Goal: Task Accomplishment & Management: Use online tool/utility

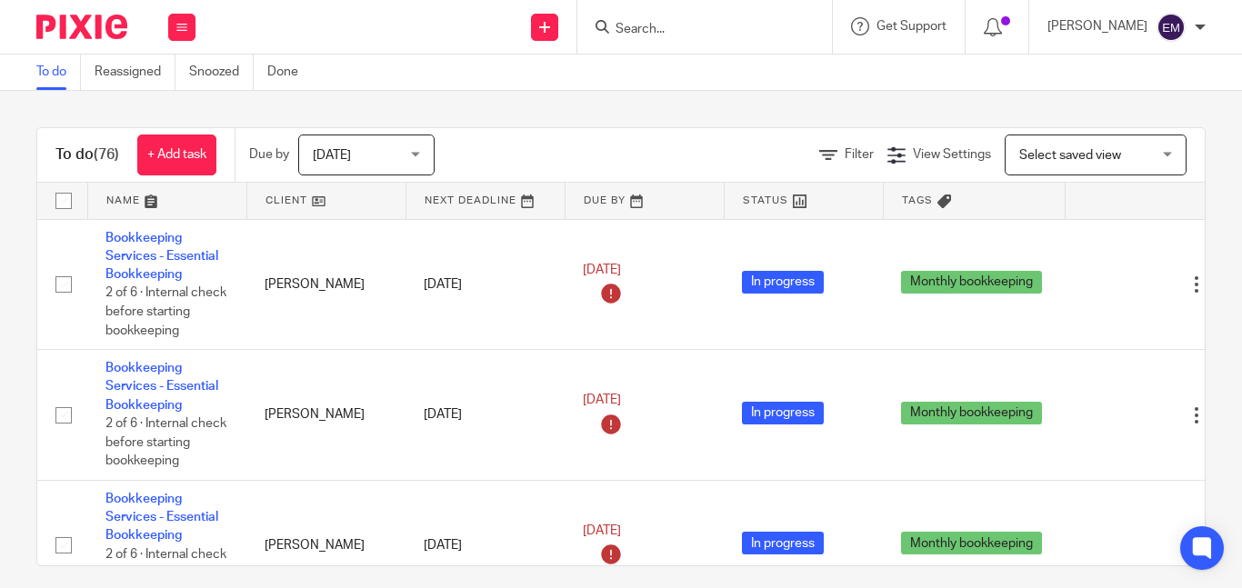
click at [706, 23] on input "Search" at bounding box center [696, 30] width 164 height 16
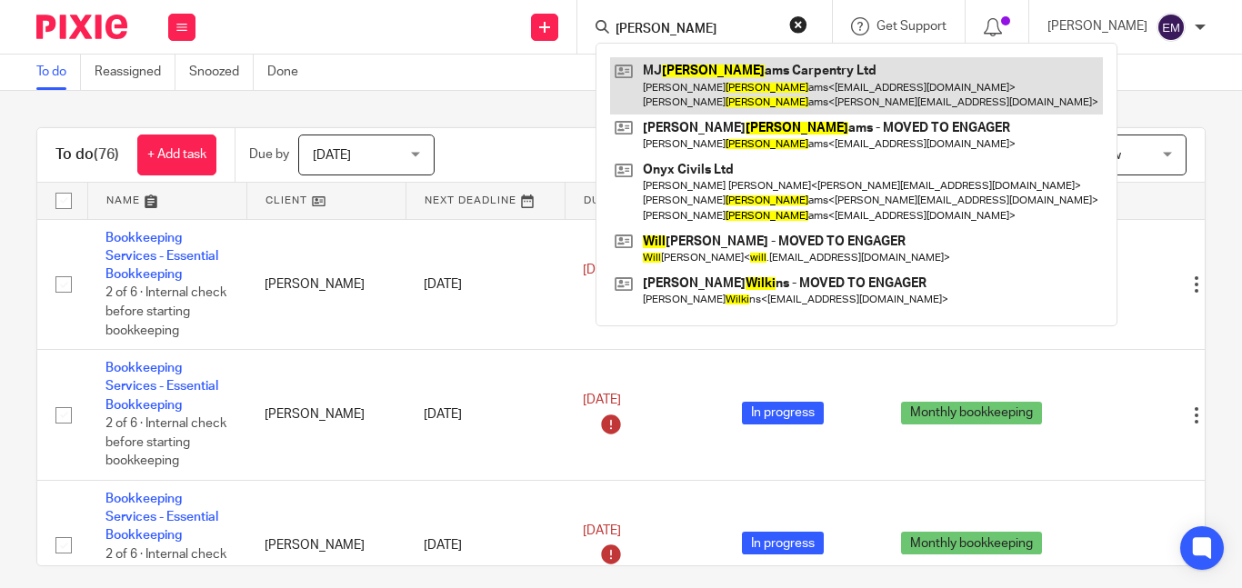
type input "willi"
click at [733, 82] on link at bounding box center [856, 85] width 493 height 56
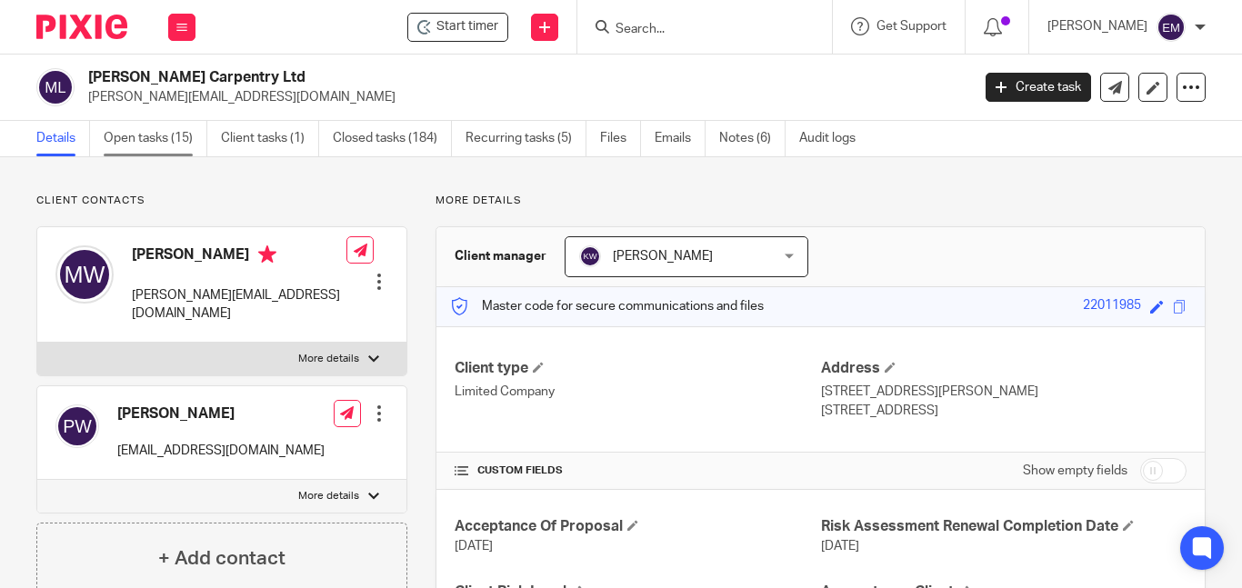
click at [142, 128] on link "Open tasks (15)" at bounding box center [156, 138] width 104 height 35
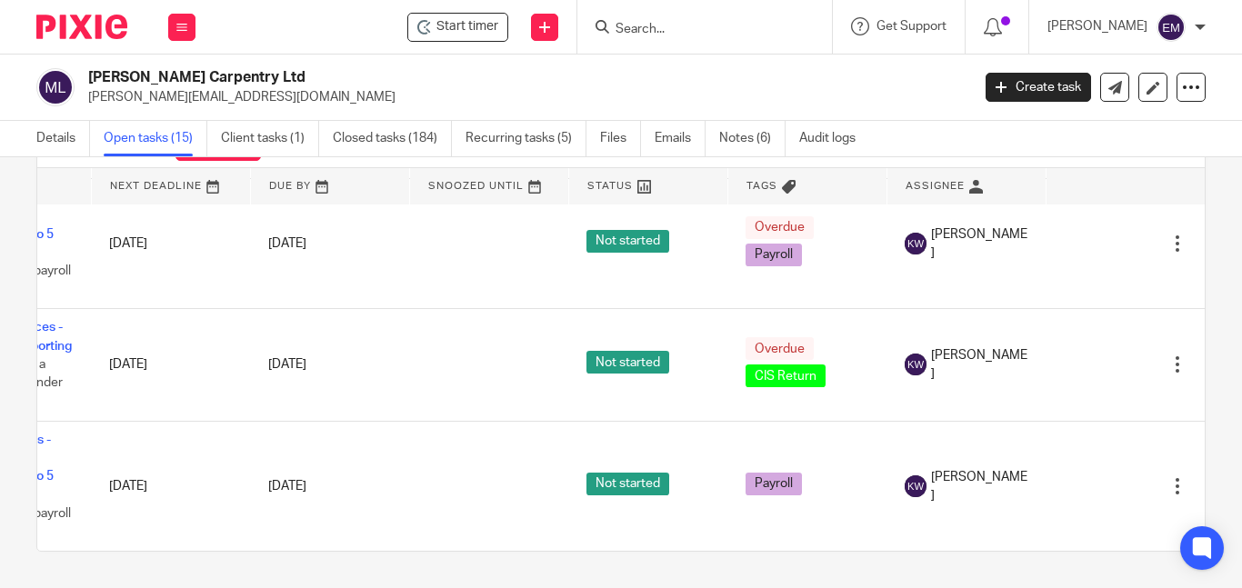
scroll to position [1475, 146]
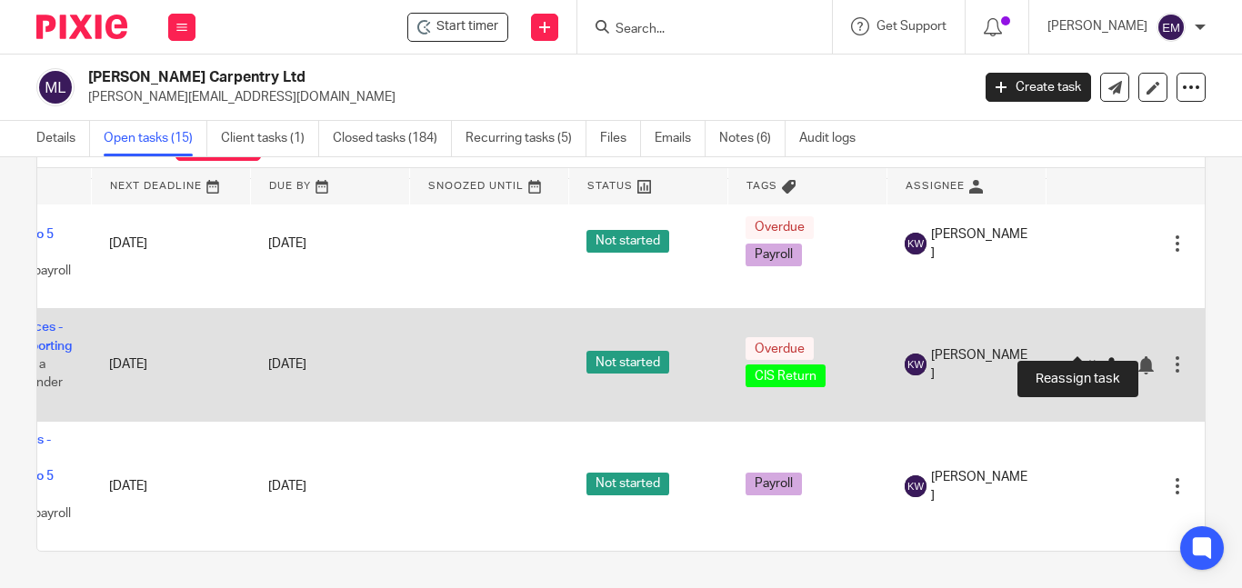
click at [1105, 356] on icon at bounding box center [1114, 365] width 18 height 18
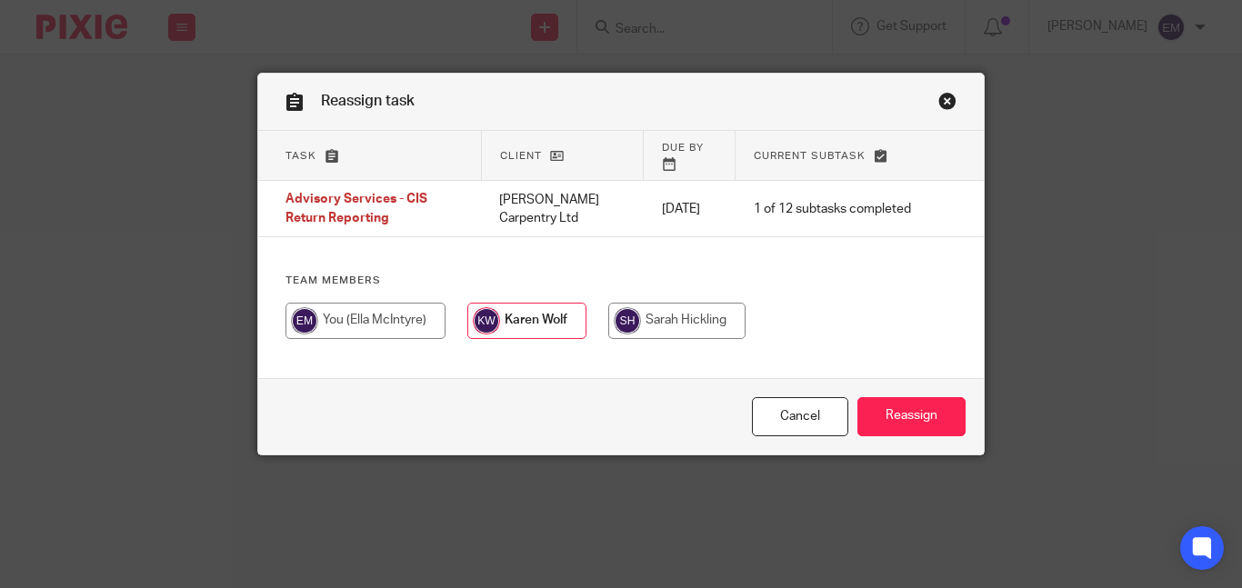
click at [400, 303] on input "radio" at bounding box center [366, 321] width 160 height 36
radio input "true"
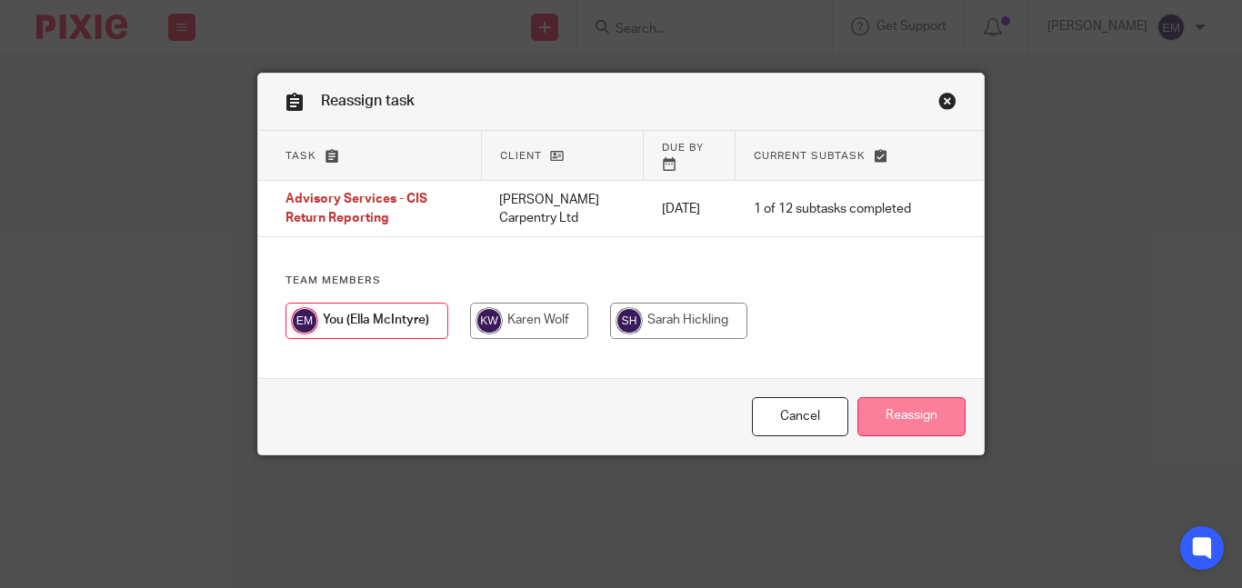
click at [897, 413] on input "Reassign" at bounding box center [911, 416] width 108 height 39
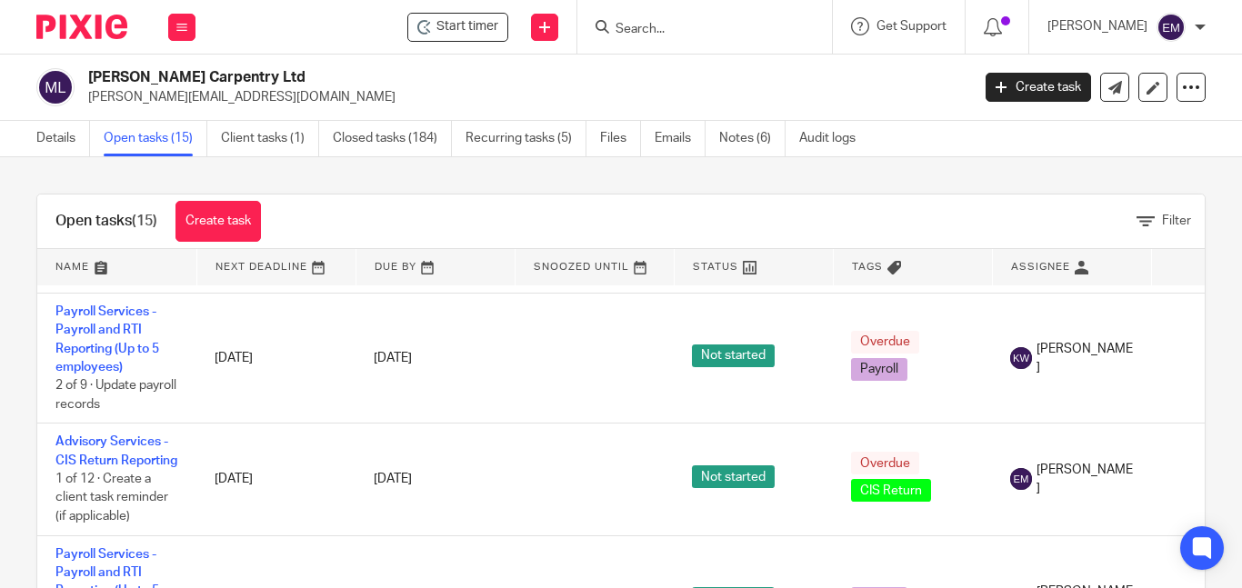
scroll to position [1475, 0]
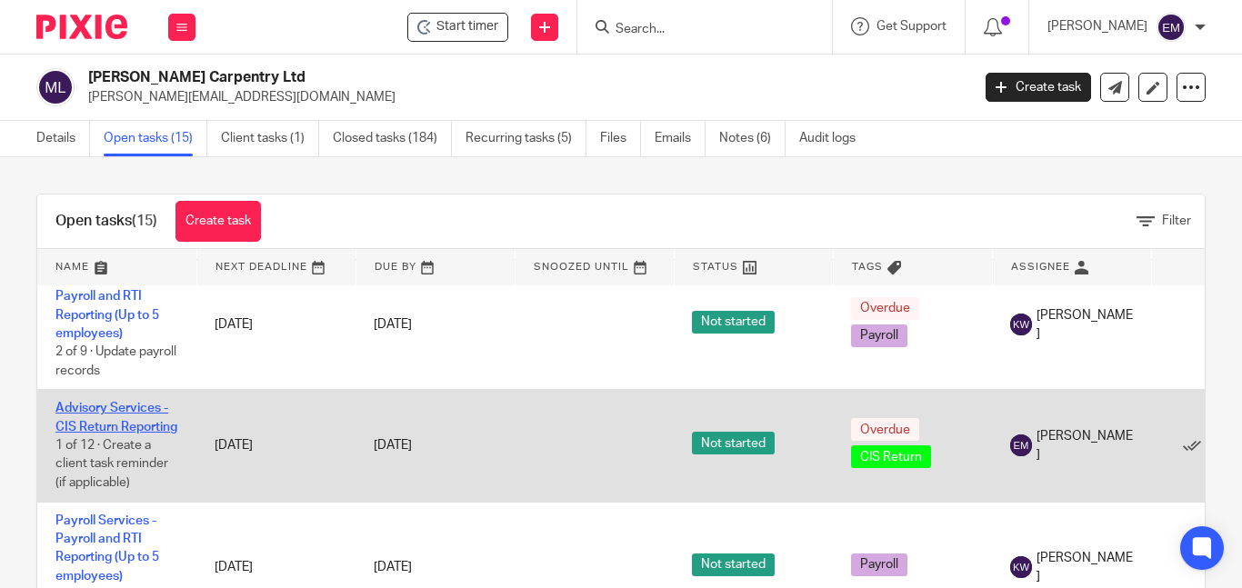
click at [77, 402] on link "Advisory Services - CIS Return Reporting" at bounding box center [116, 417] width 122 height 31
